Goal: Communication & Community: Ask a question

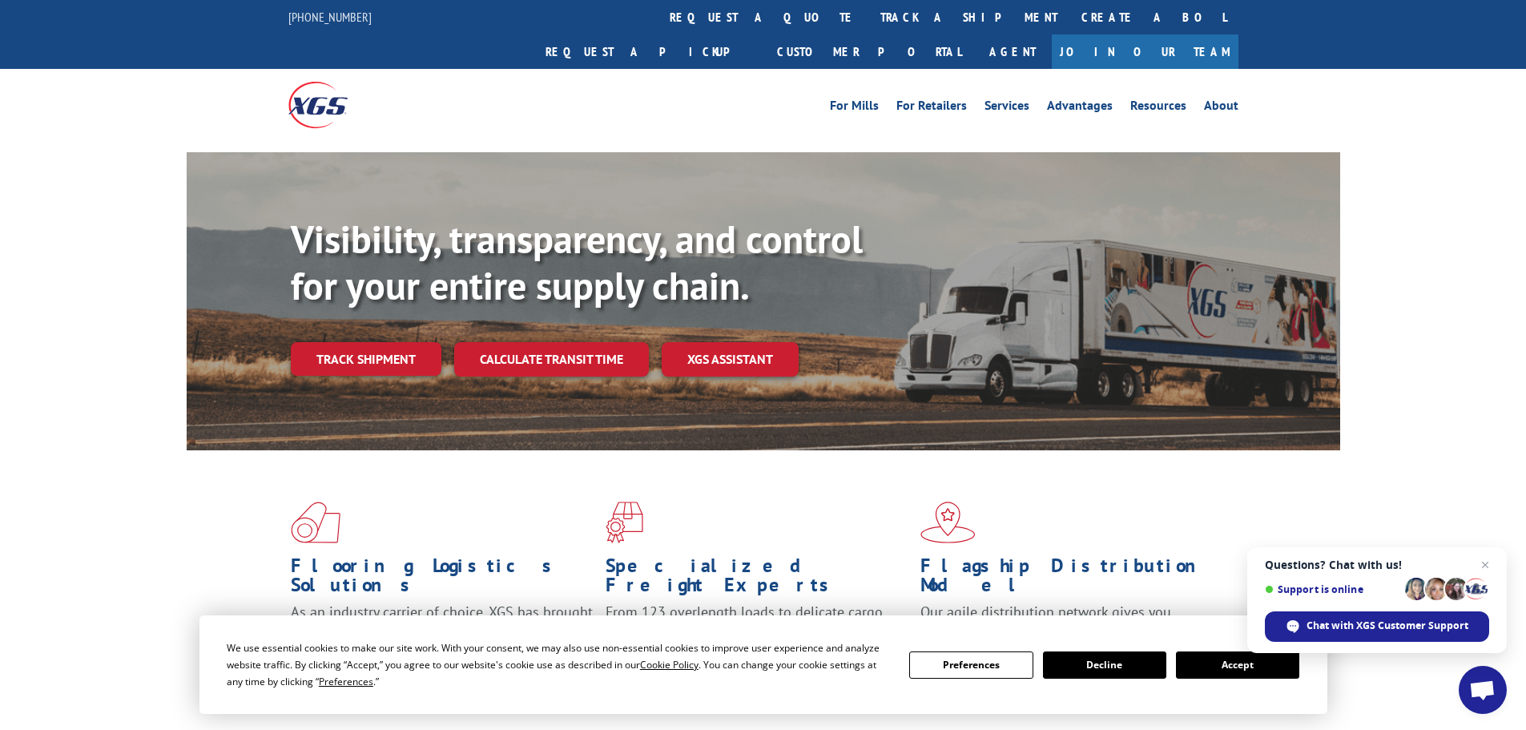
drag, startPoint x: 1237, startPoint y: 671, endPoint x: 1227, endPoint y: 655, distance: 19.1
click at [1237, 671] on button "Accept" at bounding box center [1237, 664] width 123 height 27
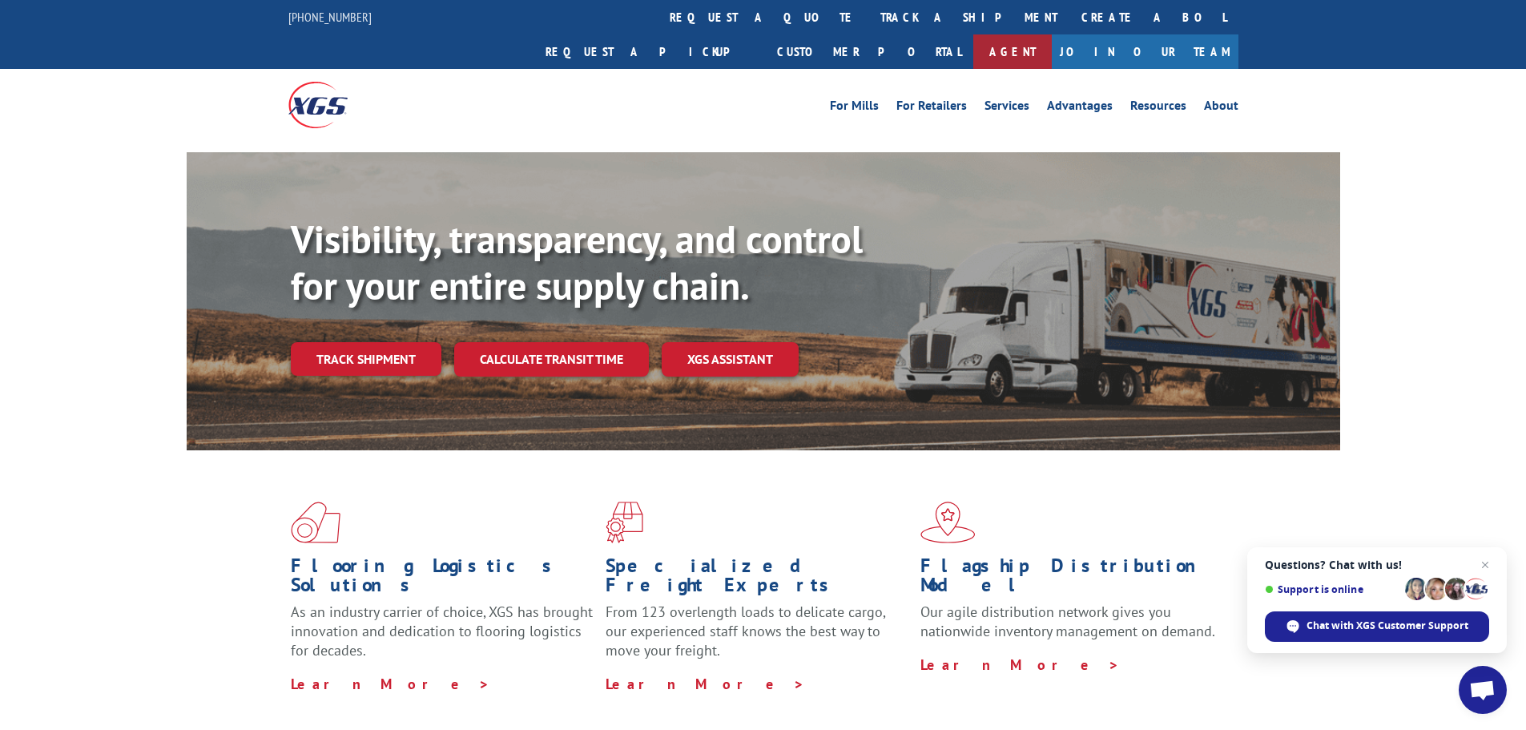
click at [1052, 34] on link "Agent" at bounding box center [1013, 51] width 79 height 34
click at [1389, 631] on span "Chat with XGS Customer Support" at bounding box center [1388, 626] width 162 height 14
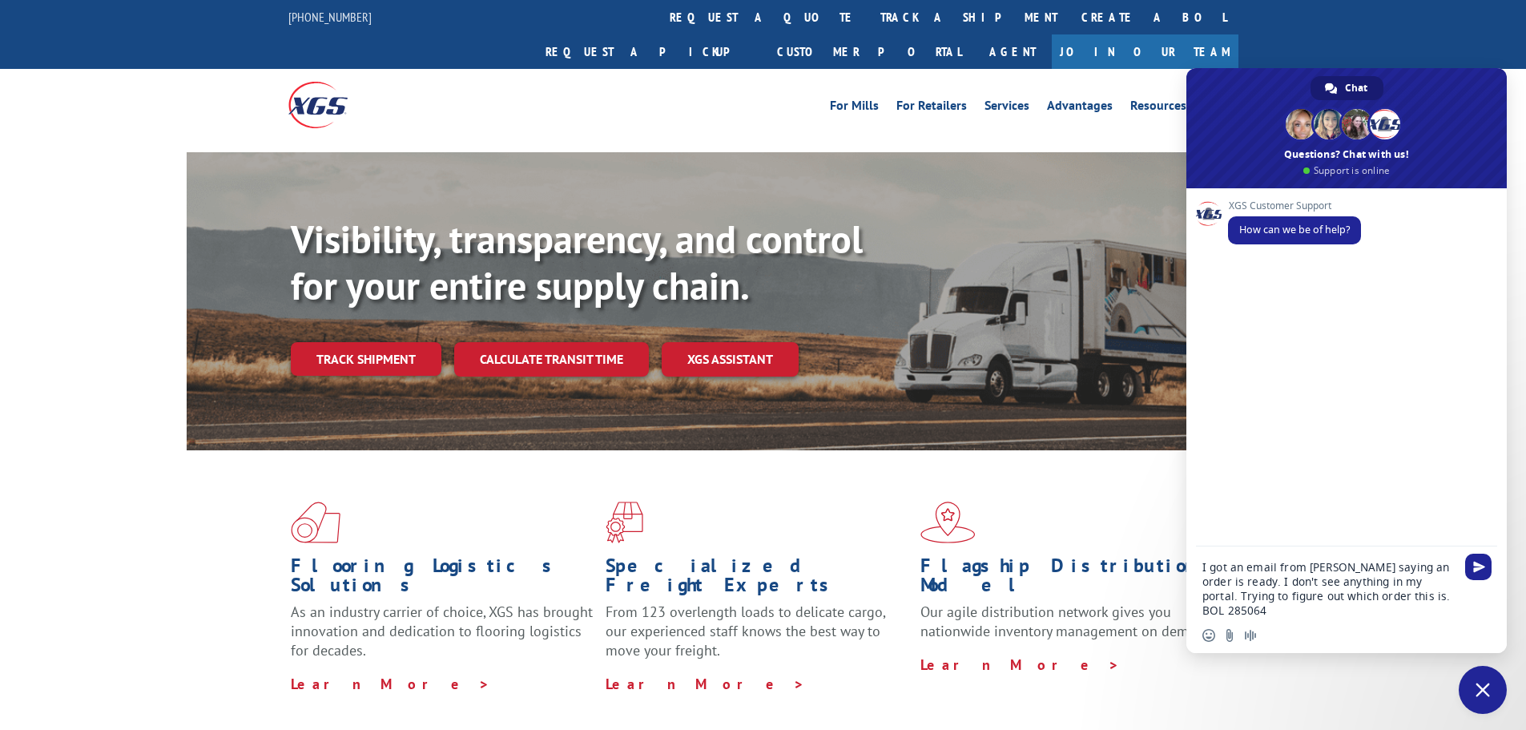
type textarea "I got an email from Jennifae saying an order is ready. I don't see anything in …"
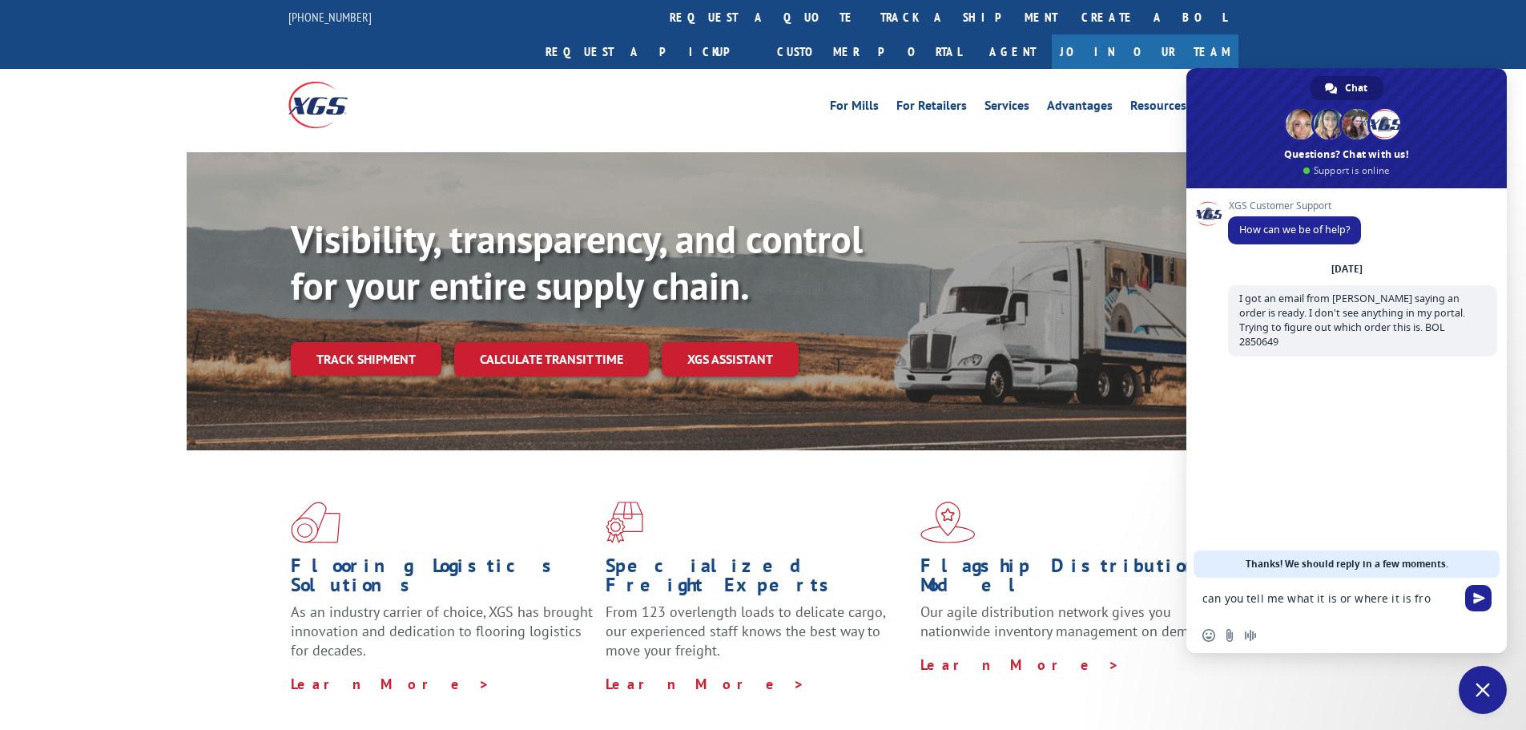
type textarea "can you tell me what it is or where it is from"
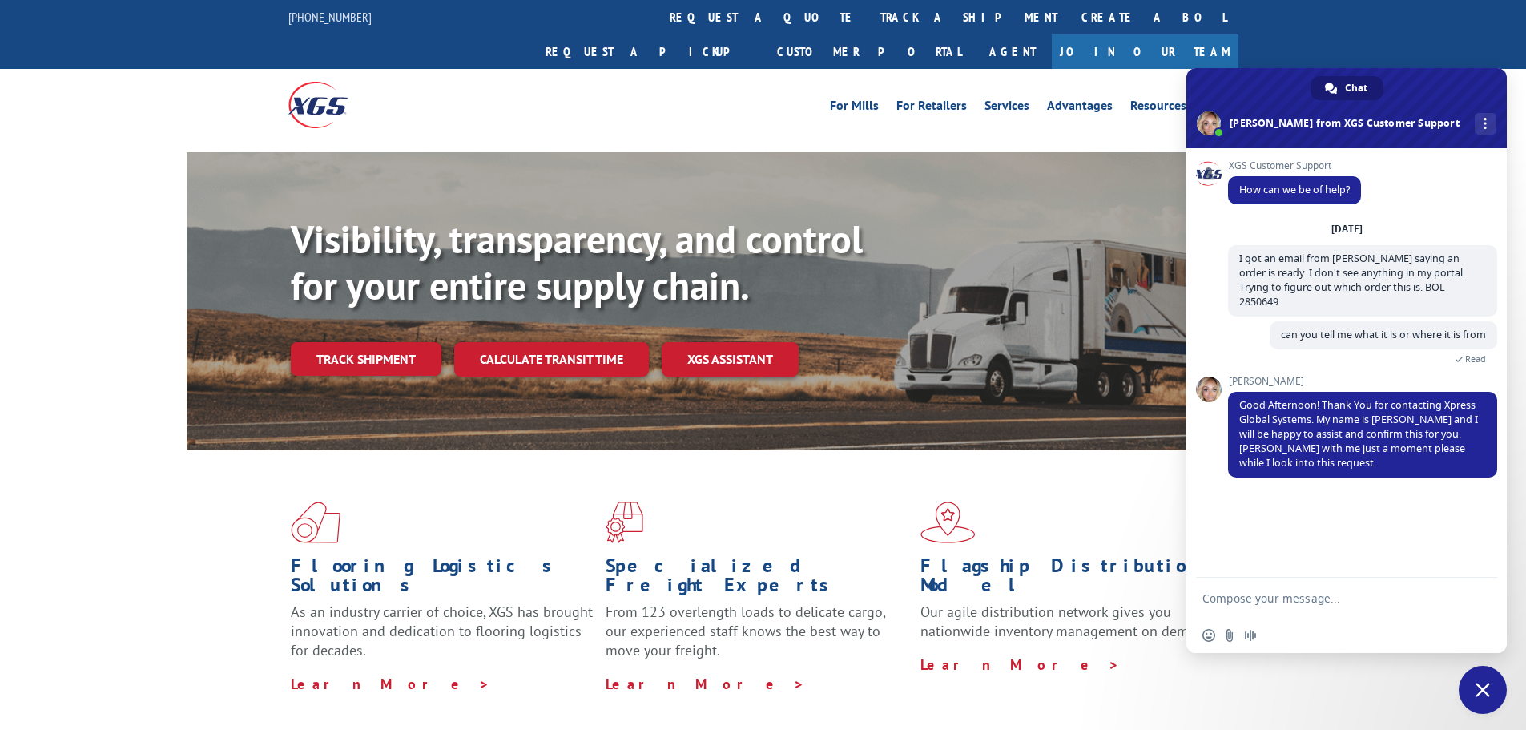
click at [1343, 588] on form at bounding box center [1329, 599] width 253 height 43
click at [1333, 603] on textarea "Compose your message..." at bounding box center [1329, 598] width 253 height 14
type textarea "Okay"
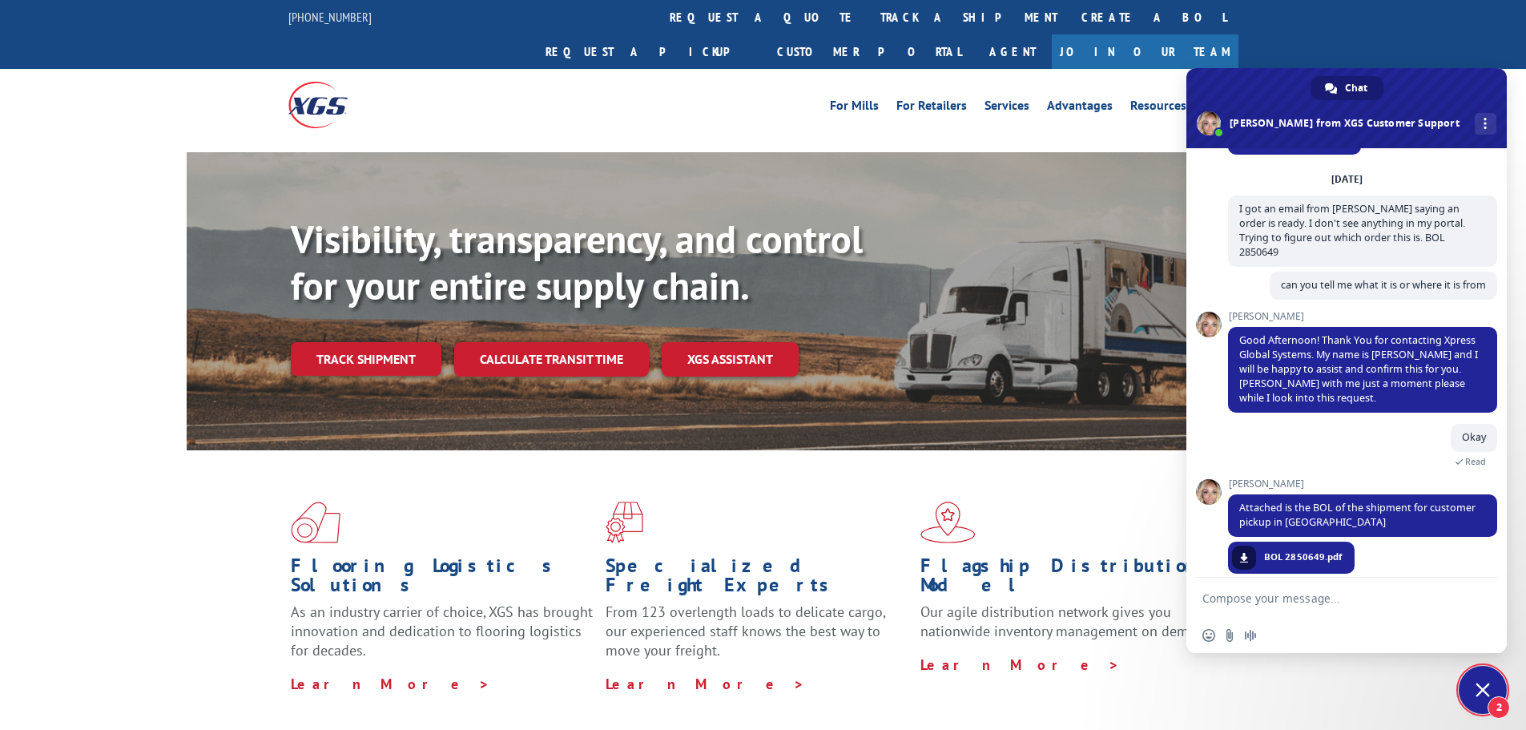
scroll to position [81, 0]
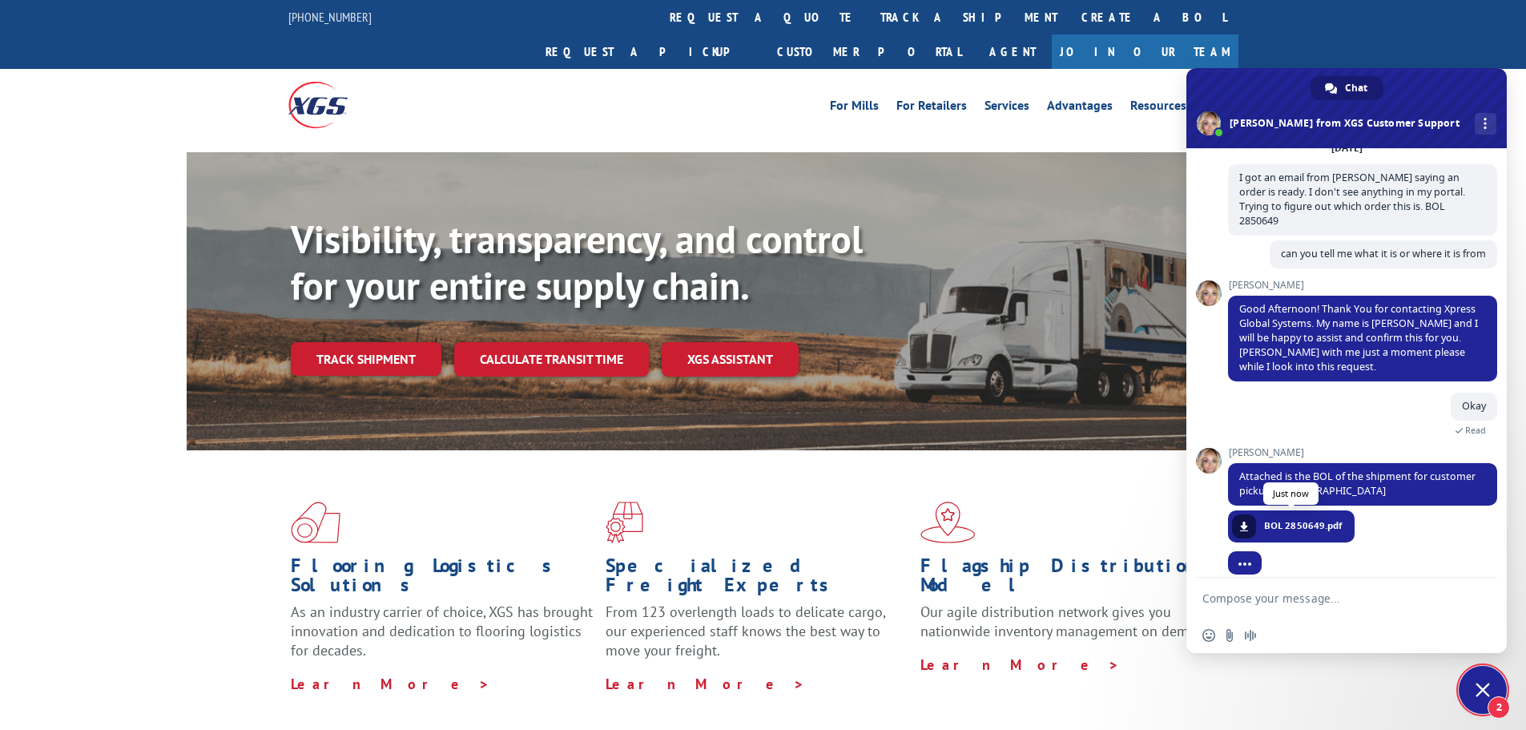
click at [1300, 510] on span "BOL 2850649.pdf" at bounding box center [1291, 526] width 127 height 32
click at [1240, 522] on span at bounding box center [1245, 527] width 10 height 10
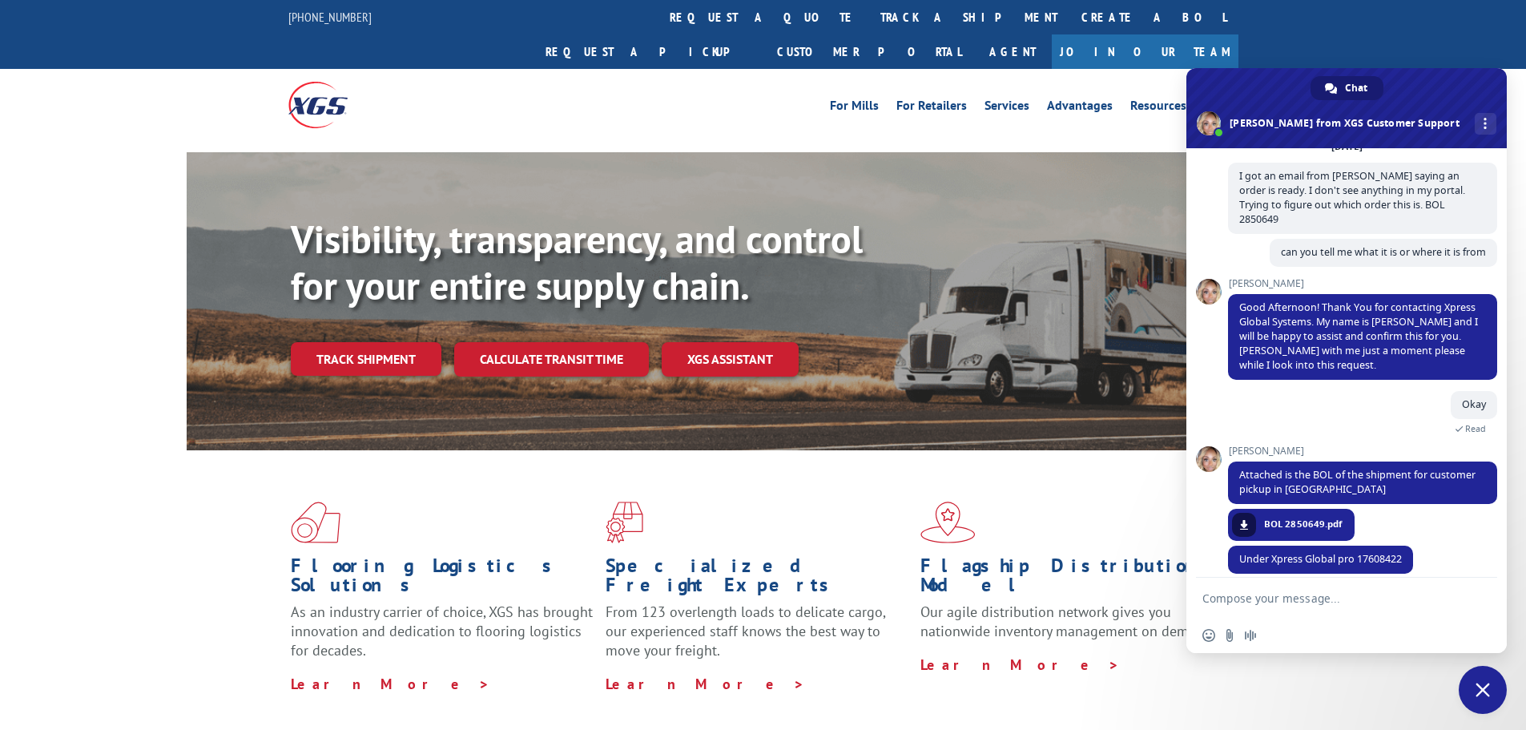
click at [1358, 615] on form at bounding box center [1329, 599] width 253 height 43
click at [1353, 588] on form at bounding box center [1329, 599] width 253 height 43
drag, startPoint x: 1355, startPoint y: 595, endPoint x: 1447, endPoint y: 514, distance: 123.2
click at [1357, 593] on textarea "Compose your message..." at bounding box center [1329, 598] width 253 height 14
type textarea "thank you"
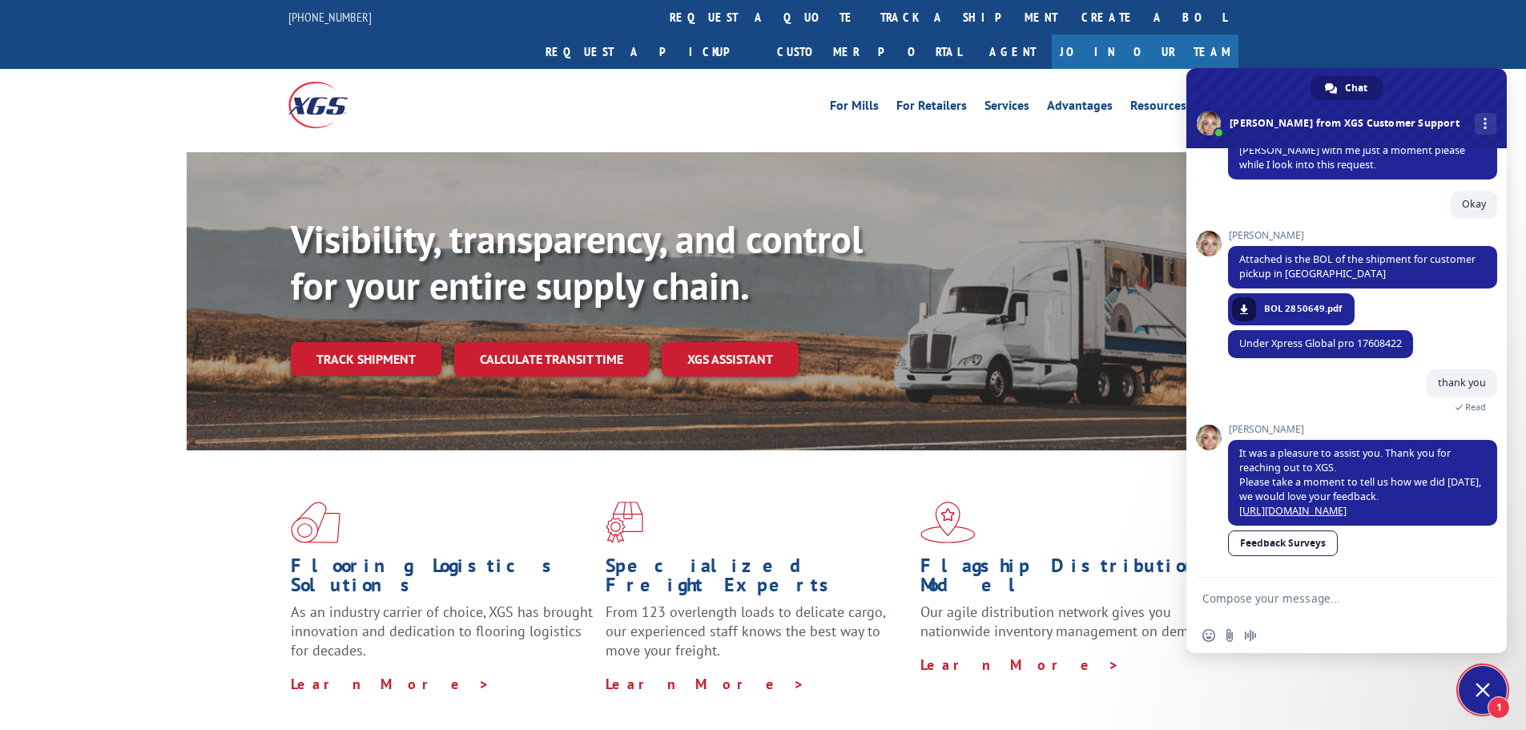
scroll to position [283, 0]
click at [1470, 696] on span "1" at bounding box center [1483, 690] width 48 height 48
